Goal: Information Seeking & Learning: Learn about a topic

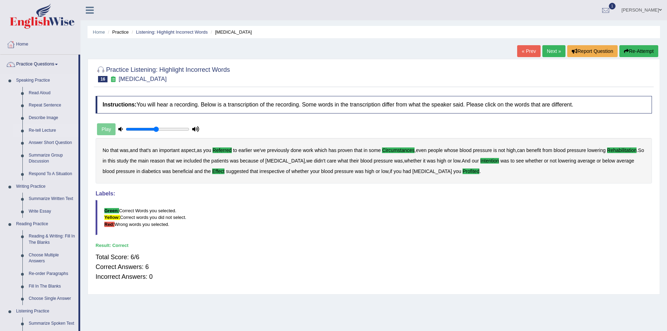
click at [50, 128] on link "Re-tell Lecture" at bounding box center [52, 130] width 53 height 13
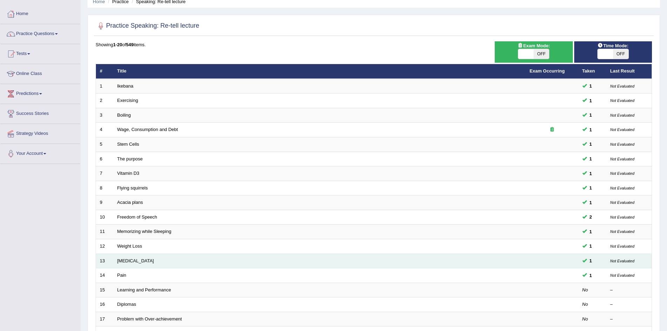
scroll to position [70, 0]
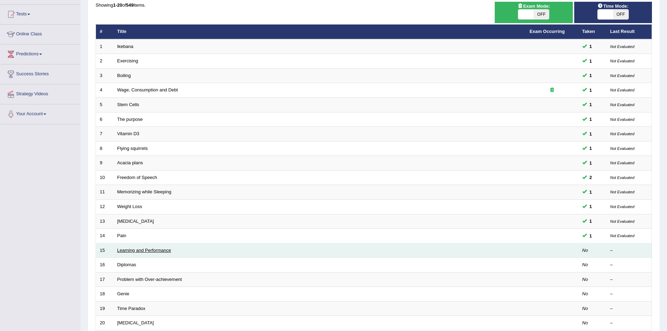
click at [149, 250] on link "Learning and Performance" at bounding box center [144, 249] width 54 height 5
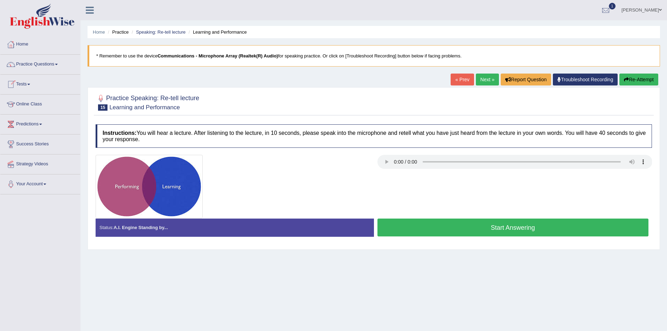
click at [58, 65] on span at bounding box center [56, 64] width 3 height 1
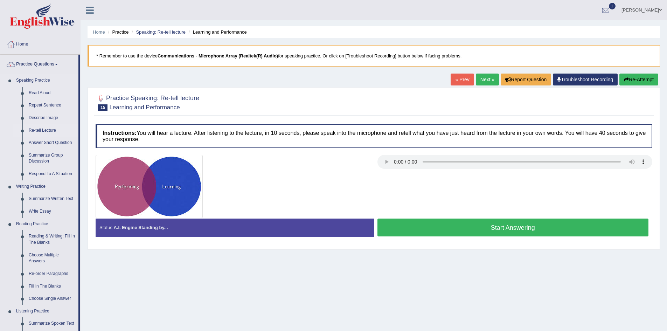
click at [44, 132] on link "Re-tell Lecture" at bounding box center [52, 130] width 53 height 13
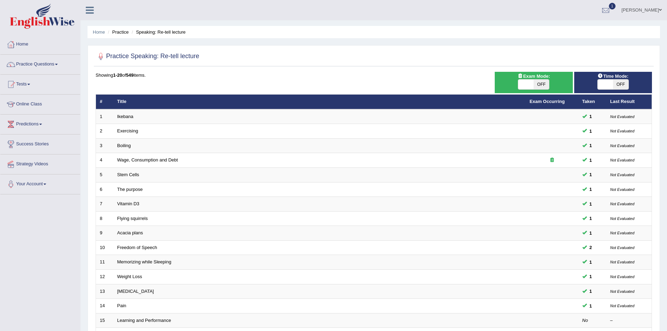
click at [533, 82] on span "OFF" at bounding box center [540, 84] width 15 height 10
checkbox input "true"
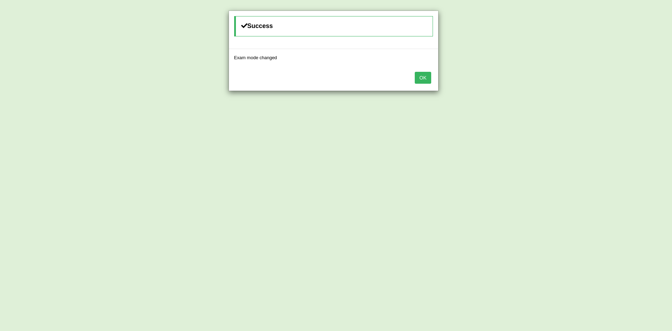
click at [422, 74] on button "OK" at bounding box center [423, 78] width 16 height 12
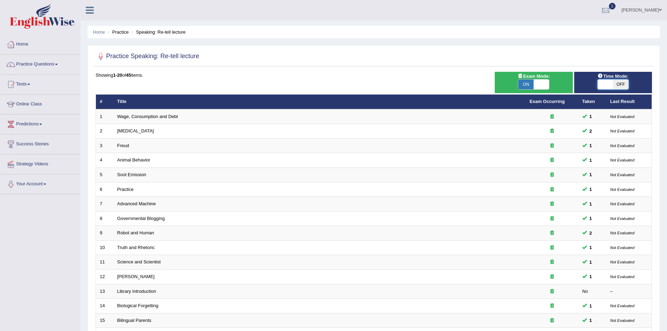
click at [604, 85] on span at bounding box center [605, 84] width 15 height 10
checkbox input "true"
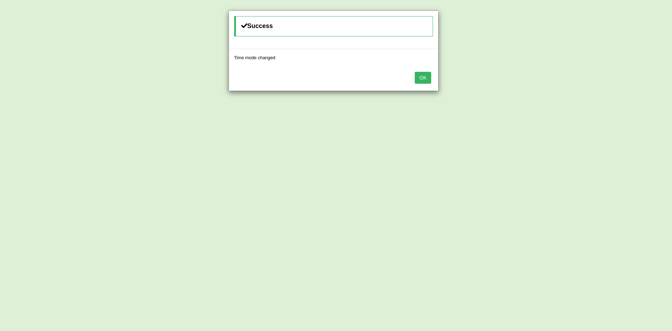
click at [426, 79] on button "OK" at bounding box center [423, 78] width 16 height 12
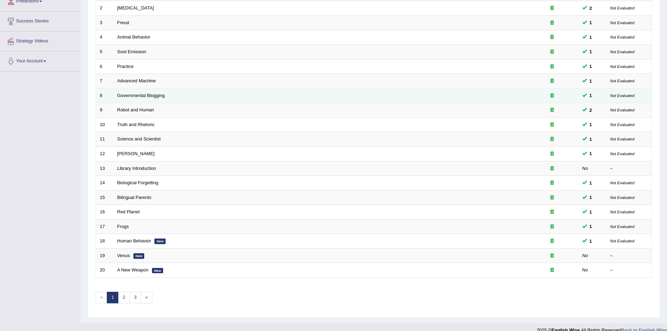
scroll to position [133, 0]
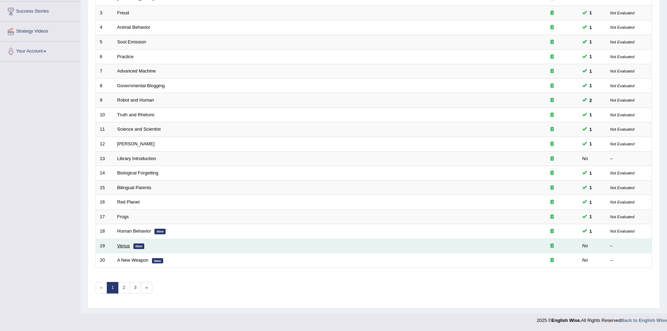
click at [122, 247] on link "Venus" at bounding box center [123, 245] width 13 height 5
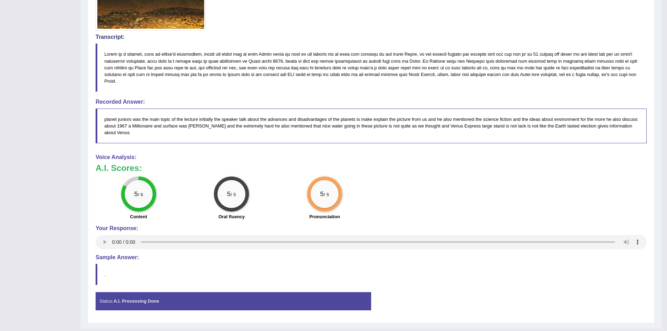
scroll to position [221, 0]
